Goal: Task Accomplishment & Management: Use online tool/utility

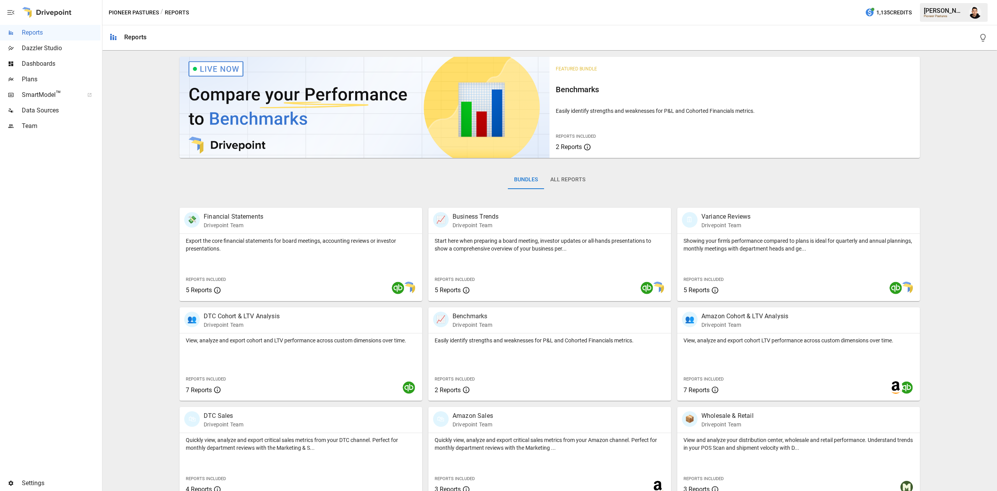
click at [58, 79] on span "Plans" at bounding box center [61, 79] width 79 height 9
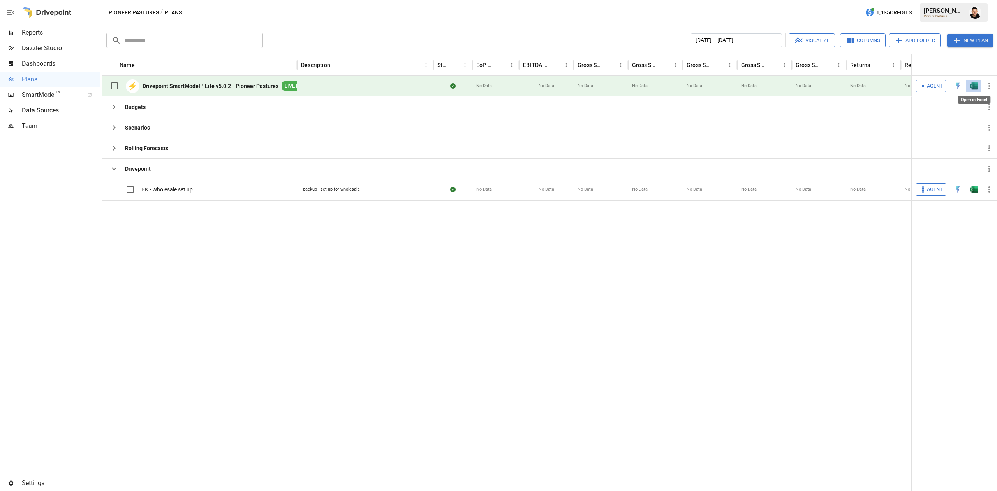
click at [972, 87] on img "Open in Excel" at bounding box center [974, 86] width 8 height 8
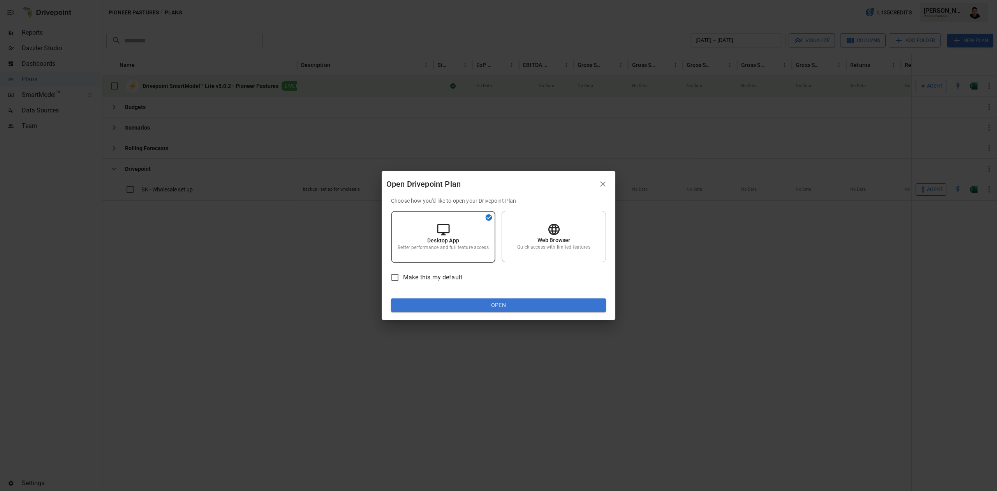
click at [545, 316] on div "Choose how you'd like to open your Drivepoint Plan Desktop App Better performan…" at bounding box center [499, 258] width 234 height 123
click at [550, 308] on button "Open" at bounding box center [498, 306] width 215 height 14
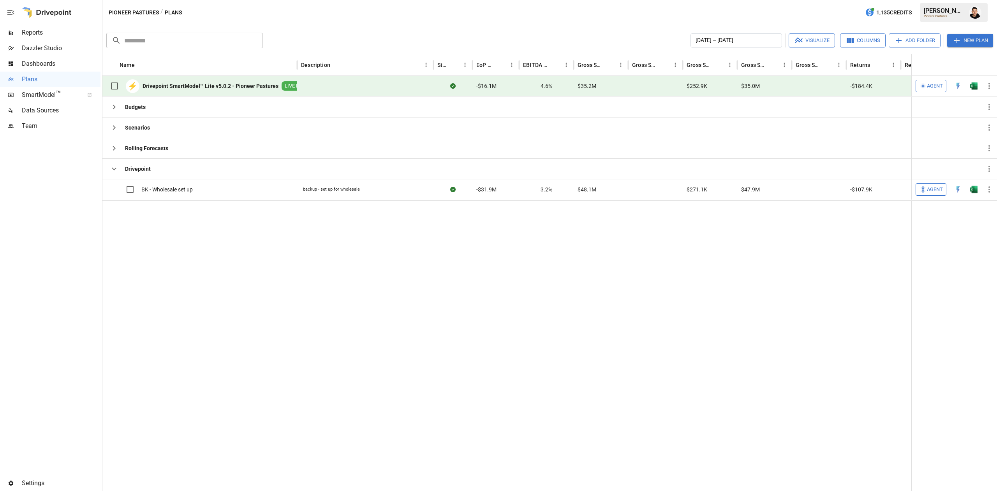
click at [977, 87] on img "Open in Excel" at bounding box center [974, 86] width 8 height 8
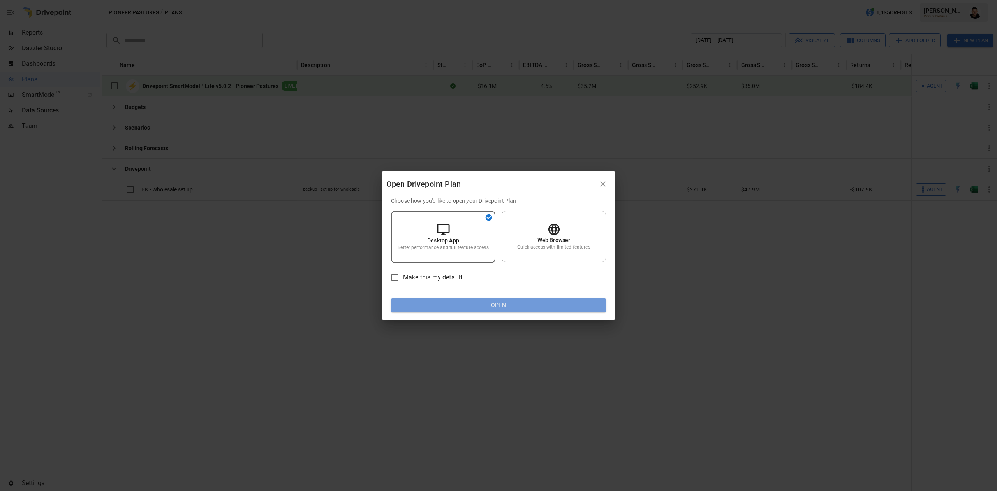
click at [511, 311] on button "Open" at bounding box center [498, 306] width 215 height 14
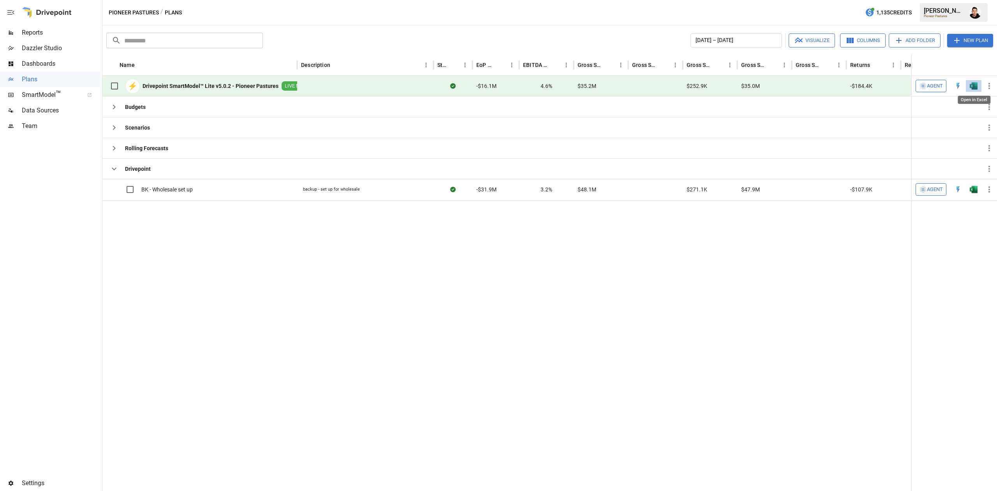
click at [977, 85] on img "Open in Excel" at bounding box center [974, 86] width 8 height 8
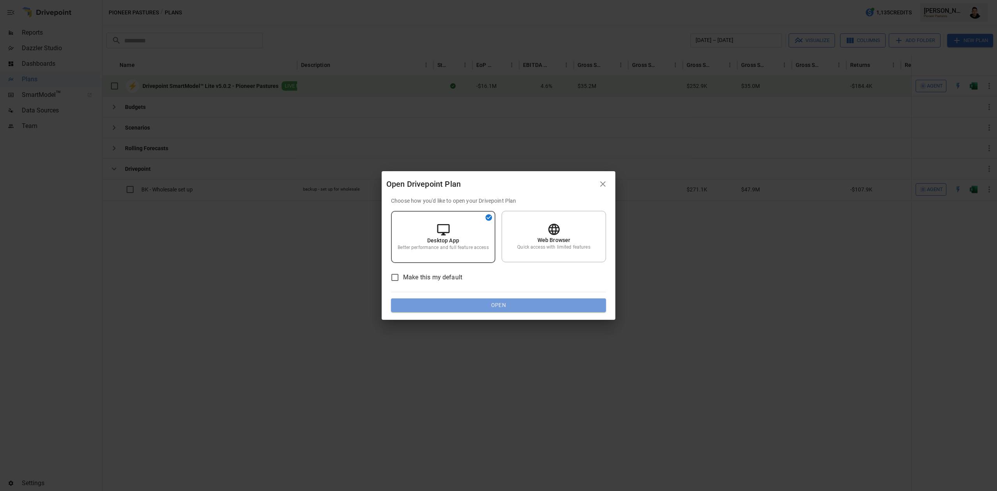
click at [491, 308] on button "Open" at bounding box center [498, 306] width 215 height 14
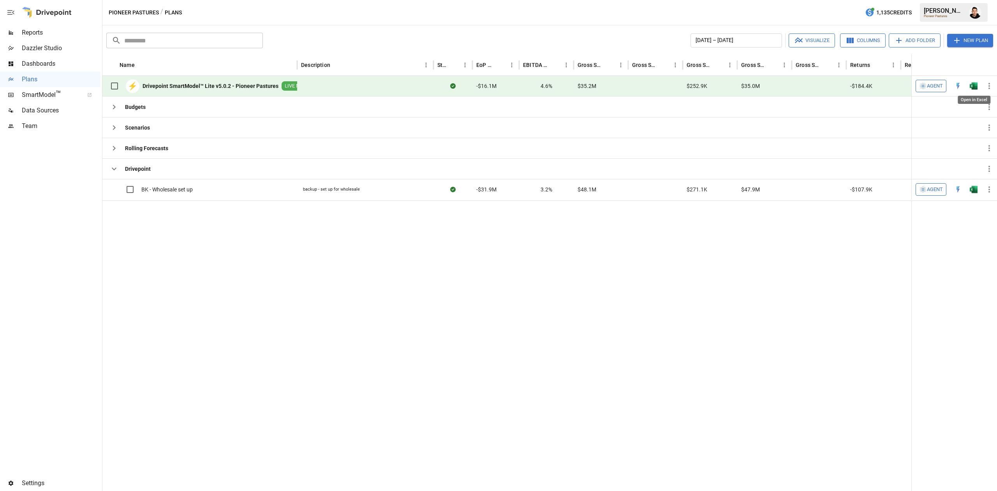
click at [969, 90] on div "Open in Excel" at bounding box center [974, 97] width 34 height 14
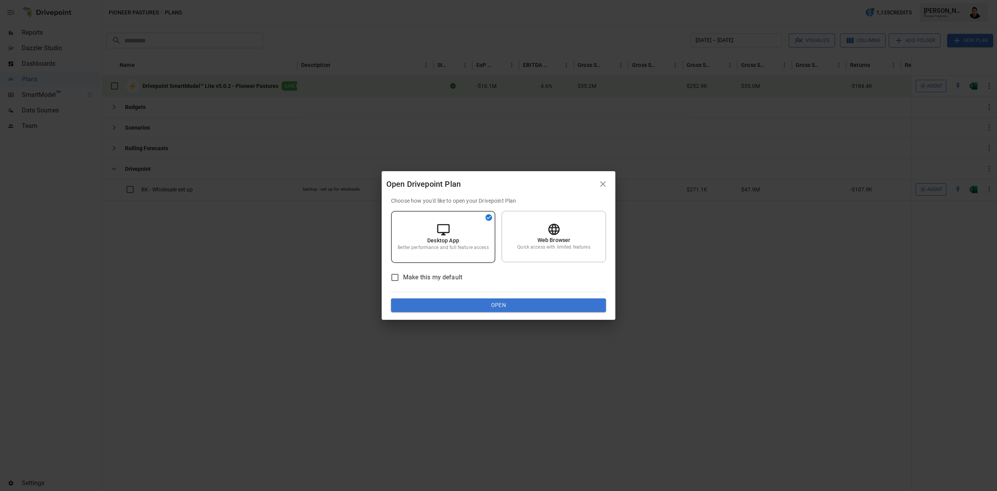
click at [503, 282] on div "Make this my default" at bounding box center [498, 277] width 215 height 16
click at [509, 296] on div "Choose how you'd like to open your Drivepoint Plan Desktop App Better performan…" at bounding box center [498, 255] width 215 height 116
click at [523, 305] on button "Open" at bounding box center [498, 306] width 215 height 14
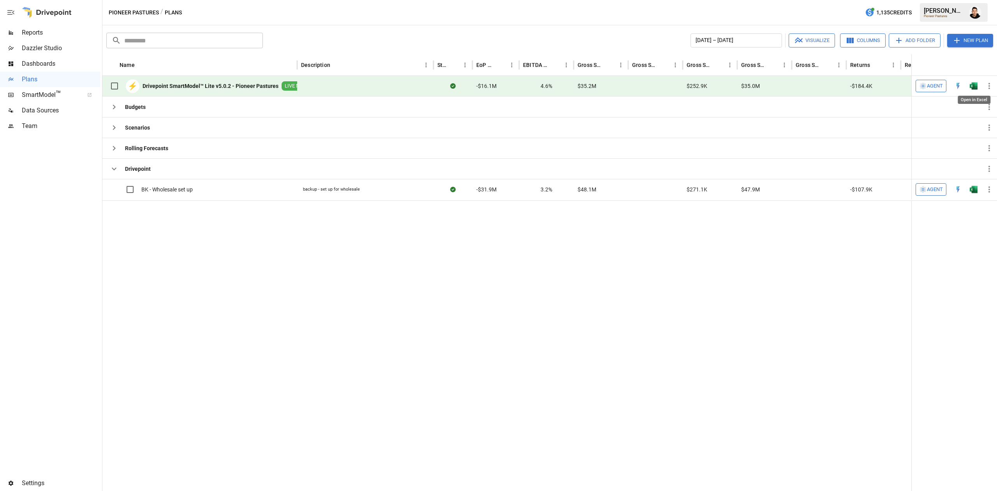
click at [973, 87] on img "Open in Excel" at bounding box center [974, 86] width 8 height 8
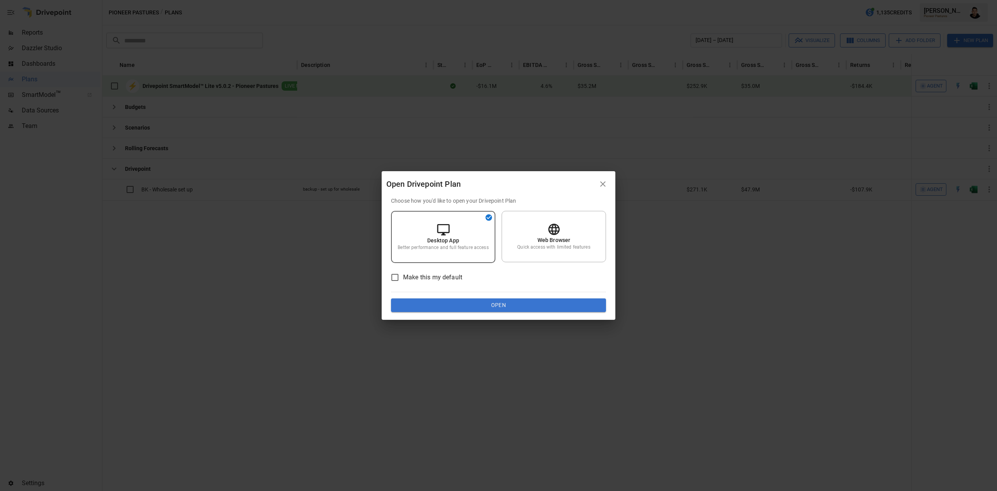
click at [519, 303] on button "Open" at bounding box center [498, 306] width 215 height 14
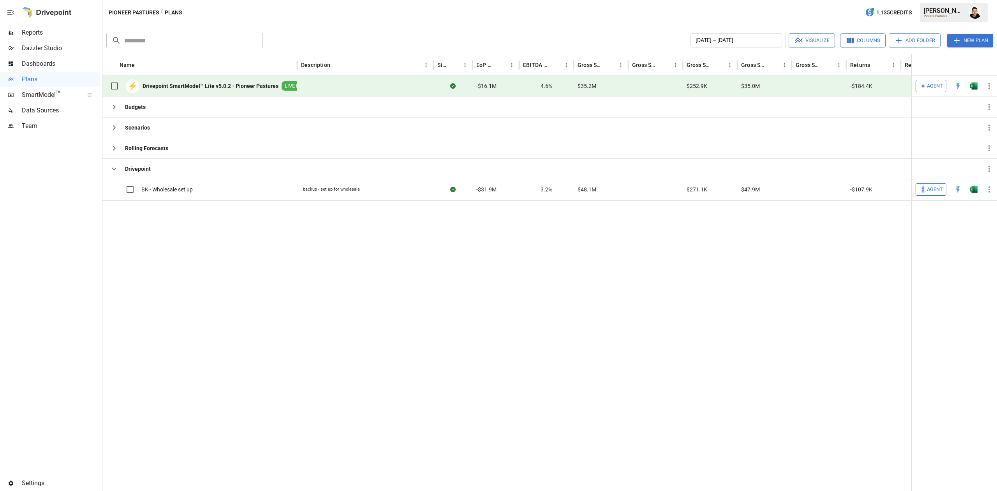
click at [971, 84] on img "Open in Excel" at bounding box center [974, 86] width 8 height 8
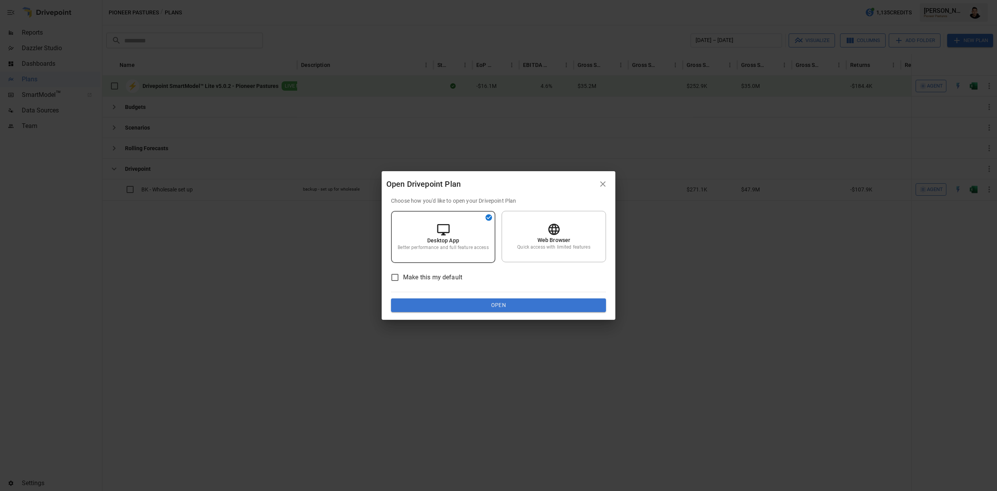
click at [518, 311] on button "Open" at bounding box center [498, 306] width 215 height 14
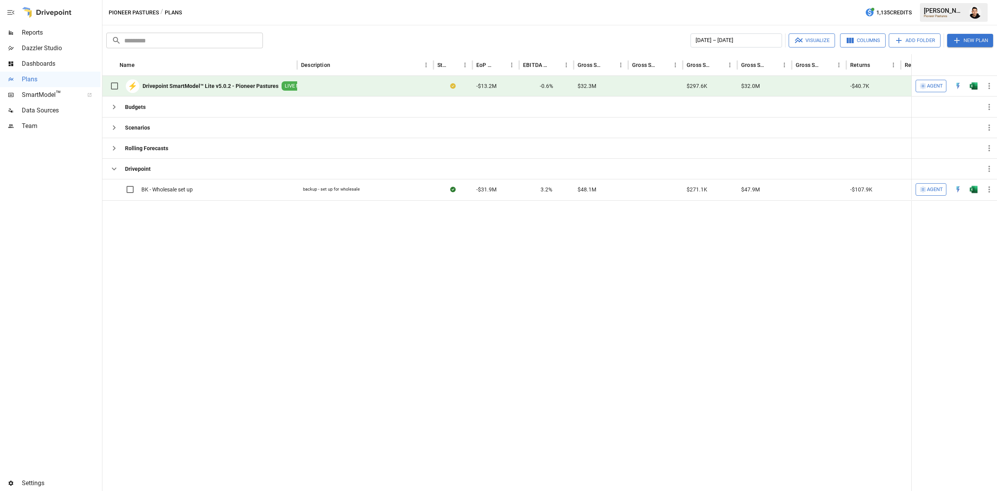
click at [970, 84] on img "Open in Excel" at bounding box center [974, 86] width 8 height 8
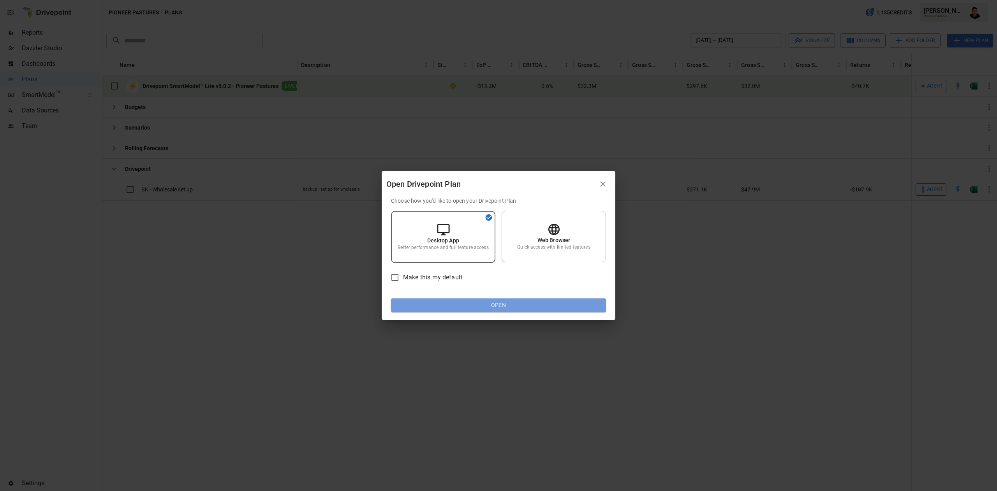
click at [500, 300] on button "Open" at bounding box center [498, 306] width 215 height 14
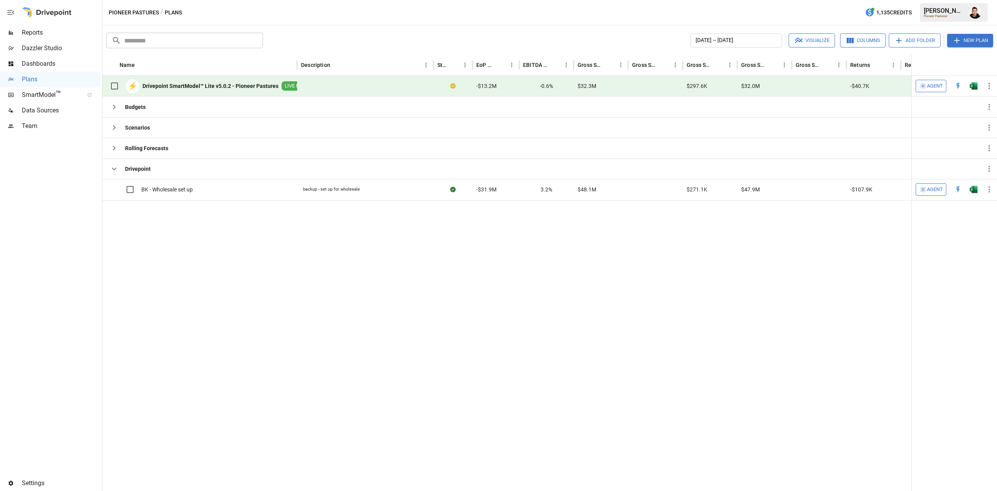
click at [983, 11] on button "button" at bounding box center [975, 13] width 22 height 22
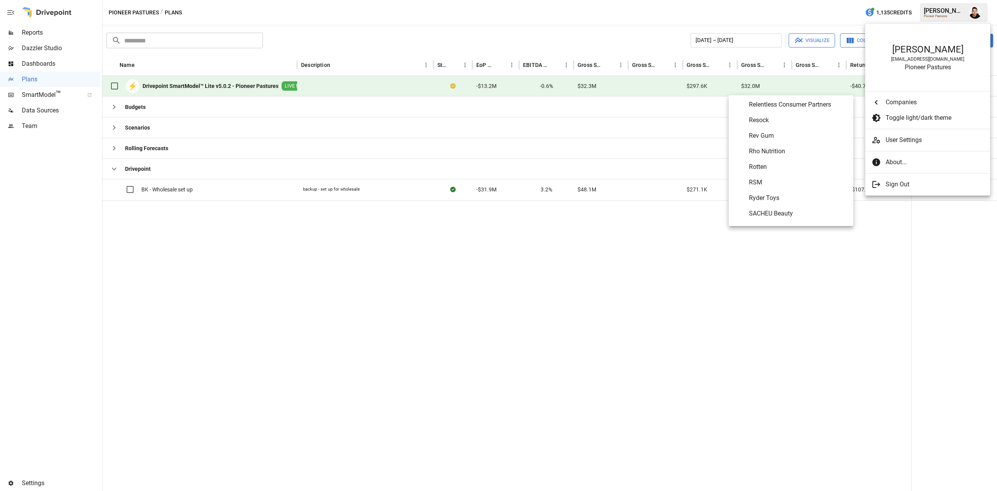
scroll to position [3503, 0]
drag, startPoint x: 788, startPoint y: 162, endPoint x: 795, endPoint y: 158, distance: 7.3
click at [795, 158] on div "The Absorption Company Alec's Ice Cream AlexFlokTest Alloy Aloha Alps & Meters …" at bounding box center [790, 161] width 125 height 125
click at [795, 158] on Nutrition "Rho Nutrition" at bounding box center [790, 154] width 125 height 16
